Goal: Navigation & Orientation: Find specific page/section

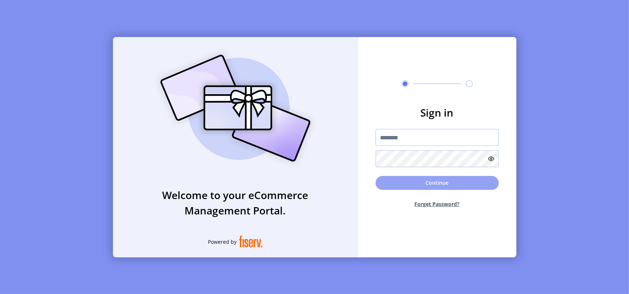
type input "**********"
click at [449, 182] on button "Continue" at bounding box center [437, 183] width 123 height 14
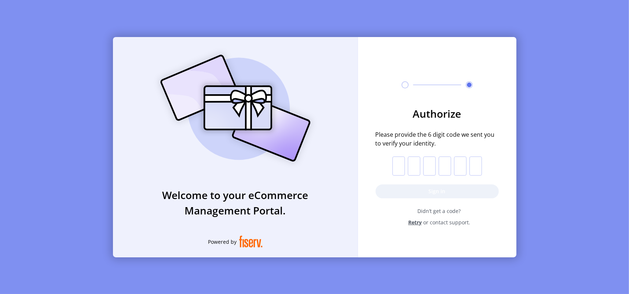
click at [388, 162] on form "Authorize Please provide the 6 digit code we sent you to verify your identity. …" at bounding box center [437, 166] width 158 height 120
click at [402, 167] on input "text" at bounding box center [399, 166] width 12 height 19
type input "*"
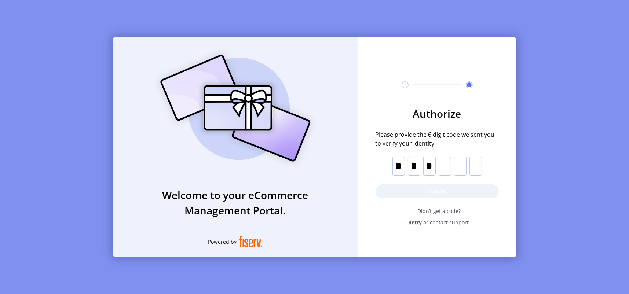
type input "*"
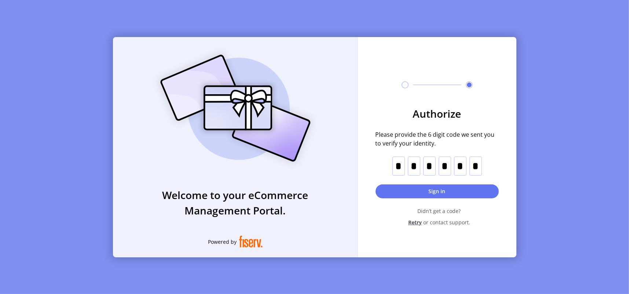
type input "*"
click at [397, 186] on button "Sign in" at bounding box center [437, 192] width 123 height 14
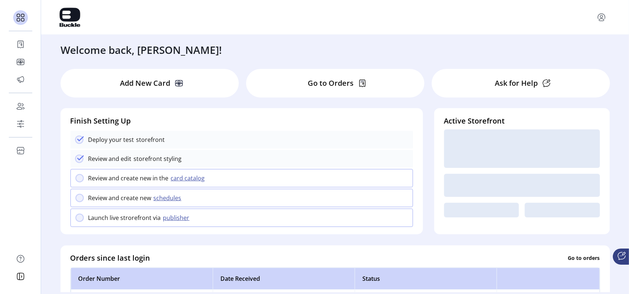
click at [324, 85] on p "Go to Orders" at bounding box center [331, 83] width 46 height 11
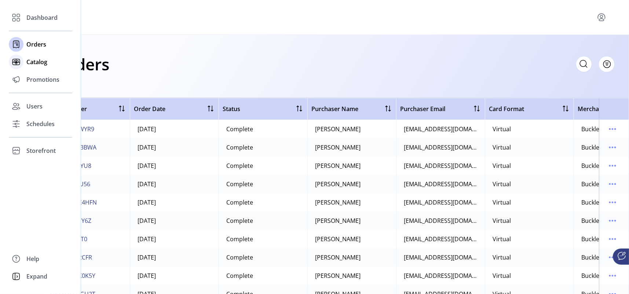
click at [20, 63] on icon at bounding box center [16, 62] width 12 height 12
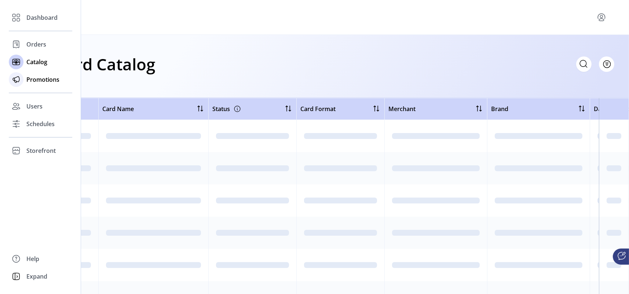
click at [26, 81] on div "Promotions" at bounding box center [40, 80] width 63 height 18
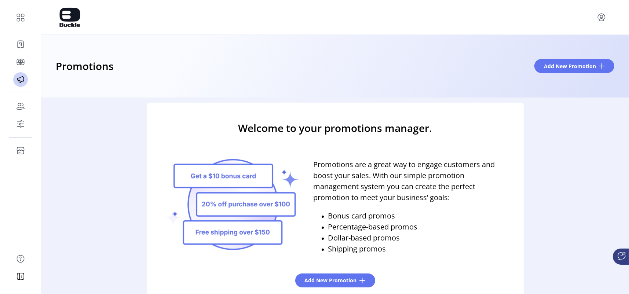
scroll to position [14, 0]
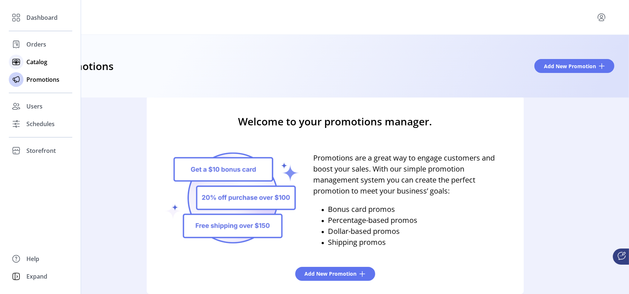
click at [18, 62] on icon at bounding box center [17, 62] width 2 height 2
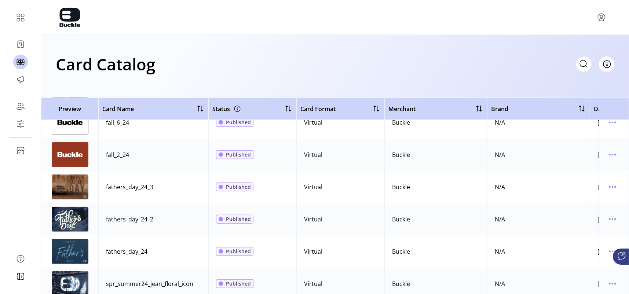
scroll to position [844, 0]
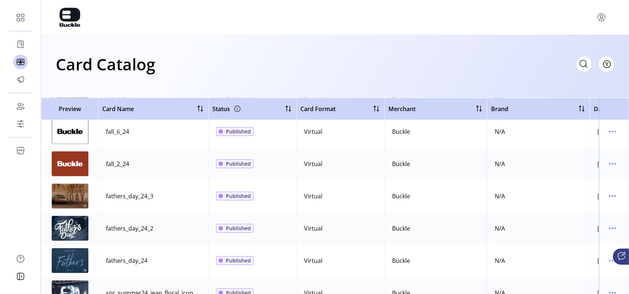
click at [67, 164] on img at bounding box center [70, 164] width 37 height 25
click at [610, 166] on icon "menu" at bounding box center [613, 164] width 12 height 12
click at [587, 176] on span "View Details" at bounding box center [578, 178] width 61 height 6
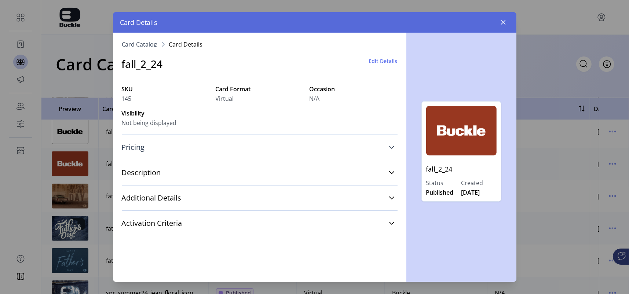
click at [389, 146] on icon at bounding box center [392, 148] width 6 height 6
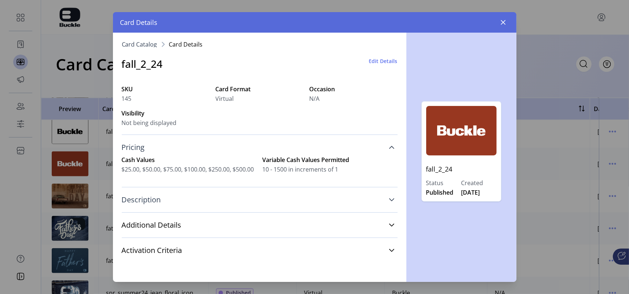
click at [391, 199] on icon at bounding box center [392, 200] width 6 height 6
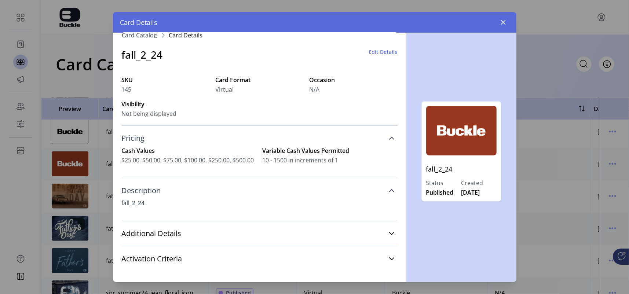
scroll to position [14, 0]
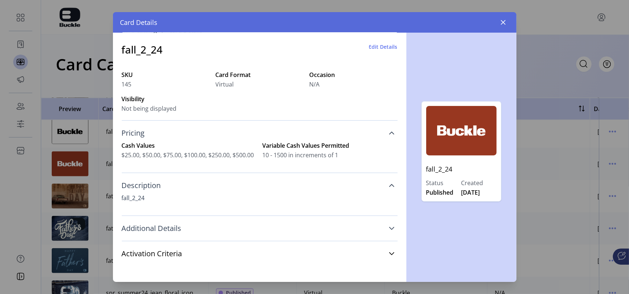
click at [389, 227] on icon at bounding box center [392, 229] width 6 height 6
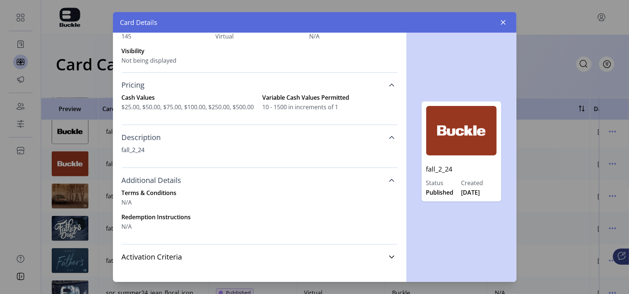
scroll to position [66, 0]
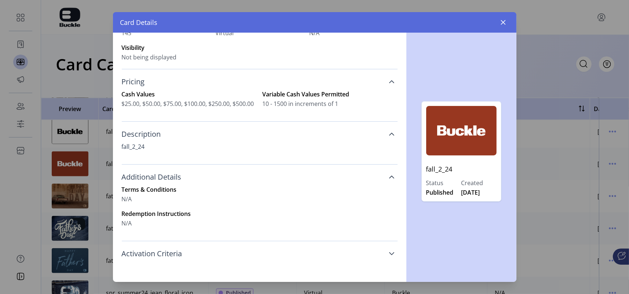
click at [387, 250] on link "Activation Criteria" at bounding box center [260, 254] width 276 height 16
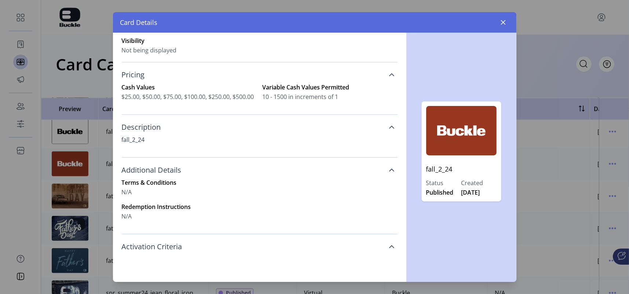
scroll to position [74, 0]
click at [508, 21] on button "button" at bounding box center [503, 23] width 12 height 12
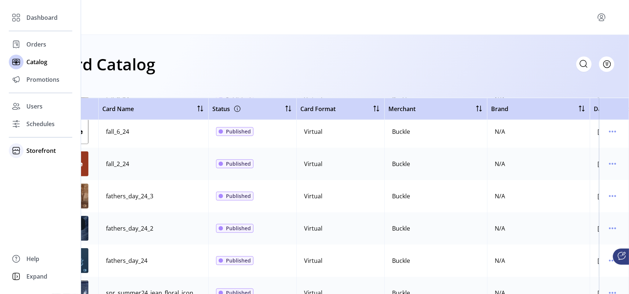
click at [27, 154] on span "Storefront" at bounding box center [40, 150] width 29 height 9
click at [31, 167] on span "Configuration" at bounding box center [45, 165] width 39 height 9
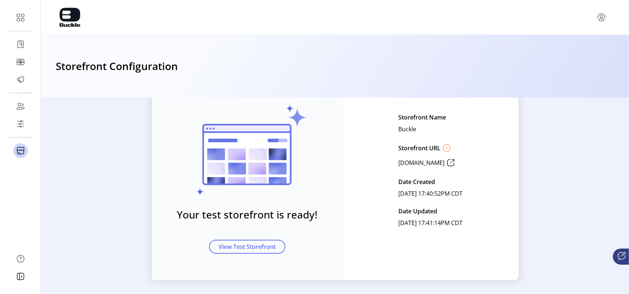
scroll to position [59, 0]
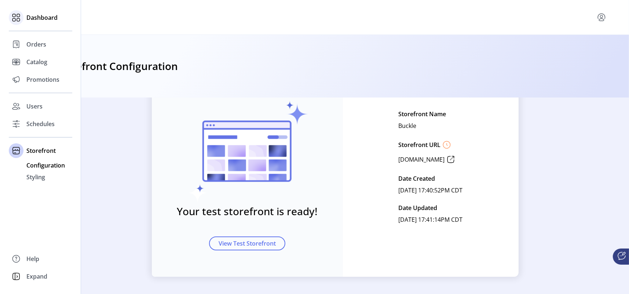
click at [39, 20] on span "Dashboard" at bounding box center [41, 17] width 31 height 9
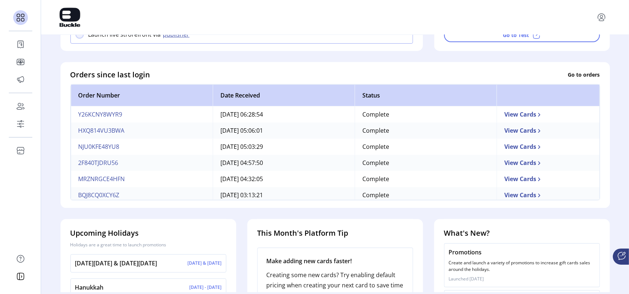
scroll to position [244, 0]
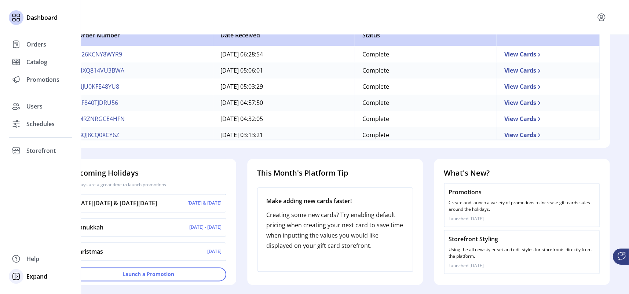
click at [25, 277] on div "Expand" at bounding box center [40, 277] width 63 height 18
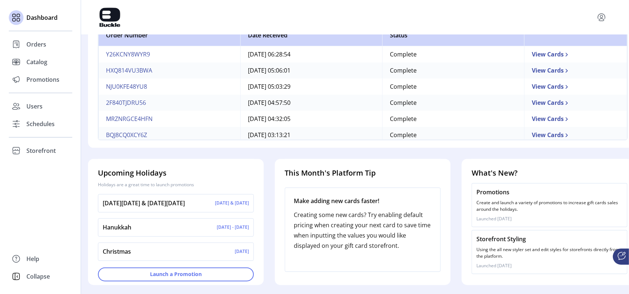
click at [25, 277] on div "Collapse" at bounding box center [40, 277] width 63 height 18
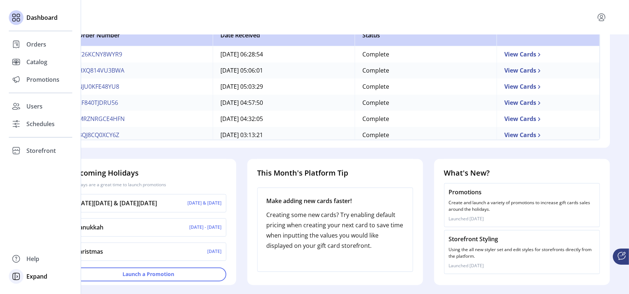
click at [25, 277] on div "Expand" at bounding box center [40, 277] width 63 height 18
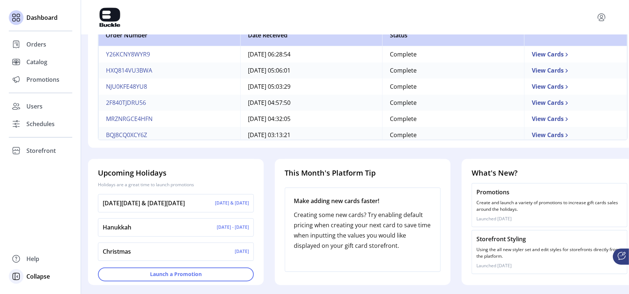
click at [25, 277] on div "Collapse" at bounding box center [40, 277] width 63 height 18
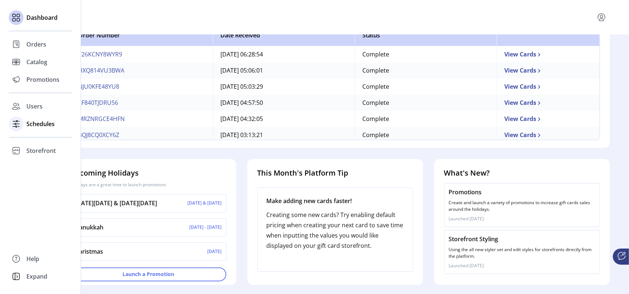
click at [30, 124] on span "Schedules" at bounding box center [40, 124] width 28 height 9
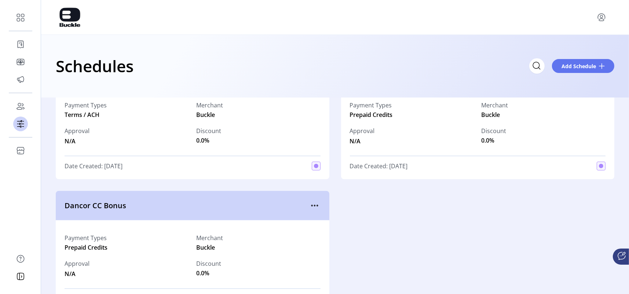
scroll to position [612, 0]
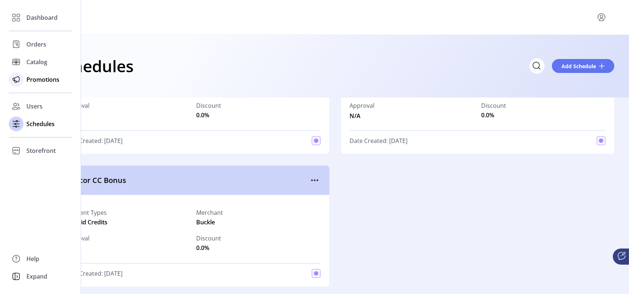
click at [22, 81] on icon at bounding box center [16, 80] width 12 height 12
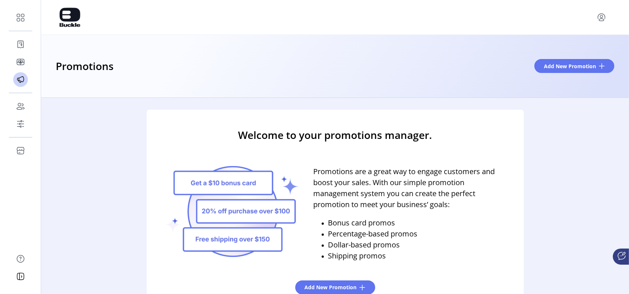
scroll to position [14, 0]
